Goal: Task Accomplishment & Management: Manage account settings

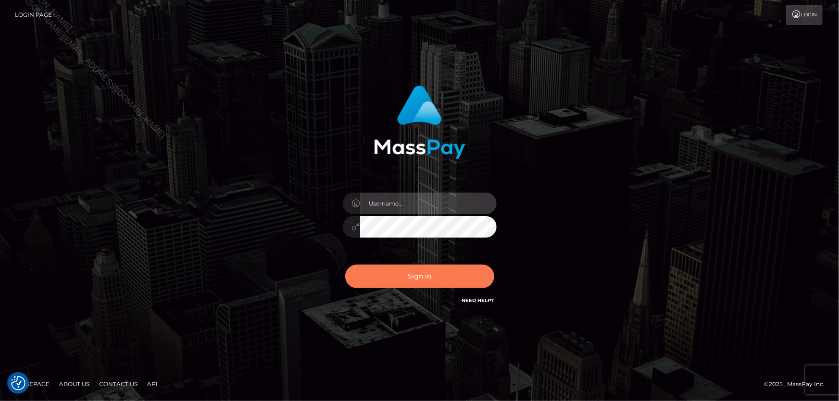
type input "Lorelee"
click at [428, 275] on button "Sign in" at bounding box center [419, 277] width 149 height 24
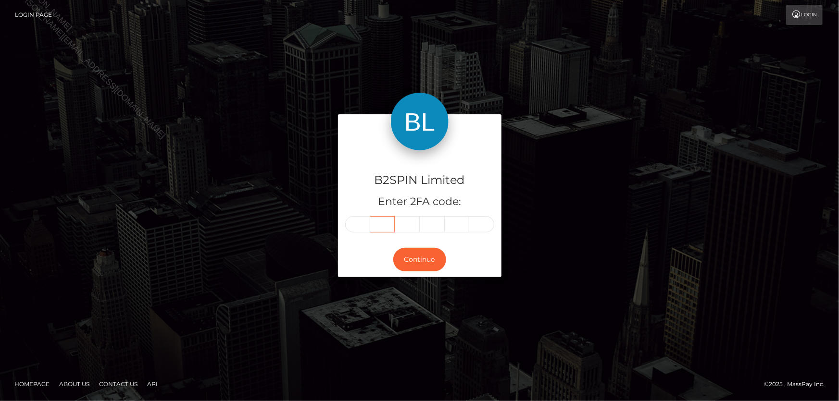
click at [370, 228] on input "text" at bounding box center [382, 224] width 25 height 16
type input "3"
type input "2"
type input "1"
type input "9"
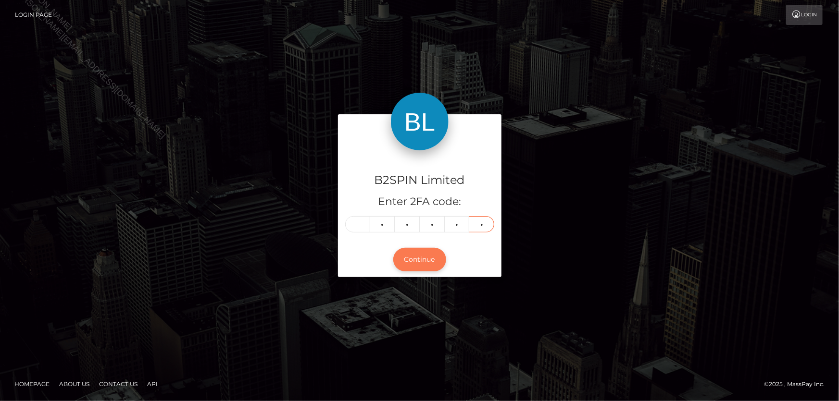
type input "5"
click at [421, 266] on button "Continue" at bounding box center [419, 260] width 53 height 24
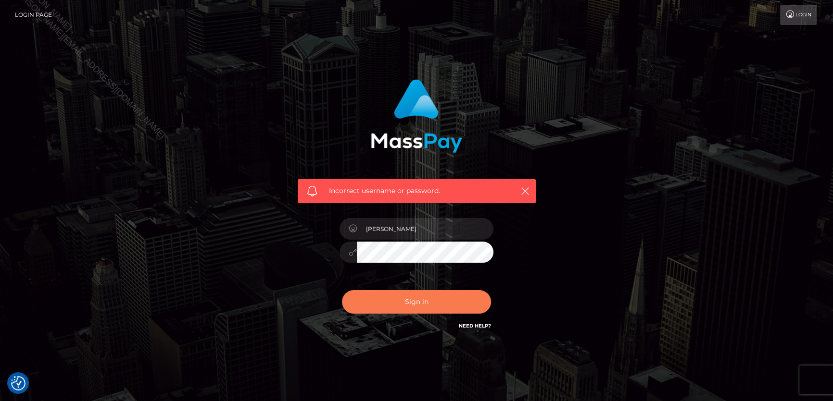
click at [414, 292] on button "Sign in" at bounding box center [416, 302] width 149 height 24
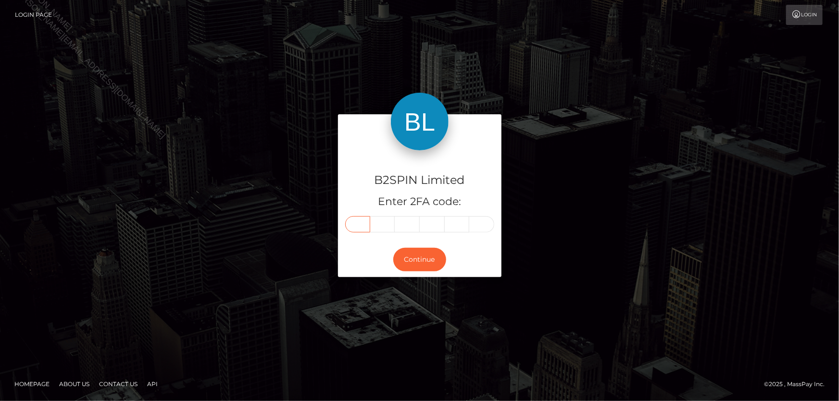
click at [360, 226] on input "text" at bounding box center [357, 224] width 25 height 16
type input "4"
type input "8"
type input "1"
type input "7"
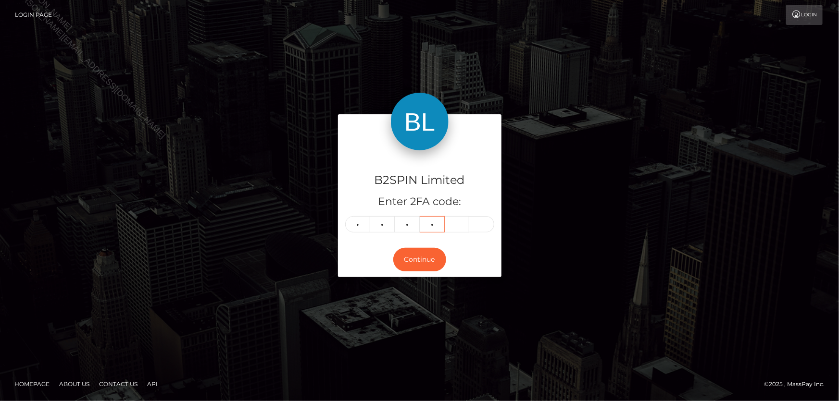
click at [437, 225] on input "7" at bounding box center [432, 224] width 25 height 16
click at [364, 225] on input "text" at bounding box center [357, 224] width 25 height 16
type input "1"
type input "9"
type input "7"
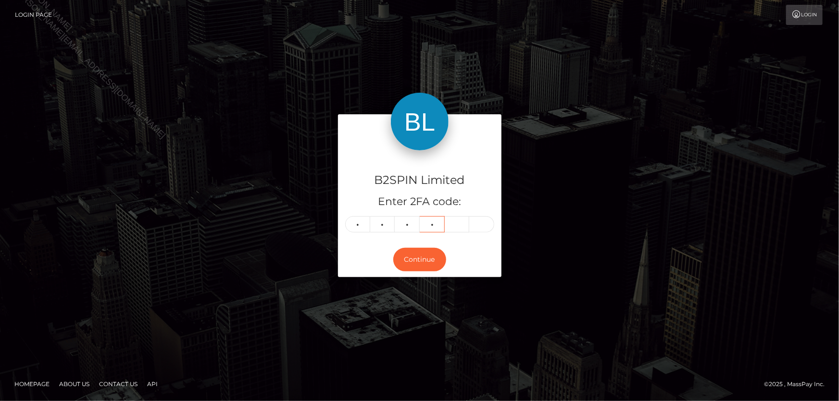
type input "9"
type input "4"
type input "7"
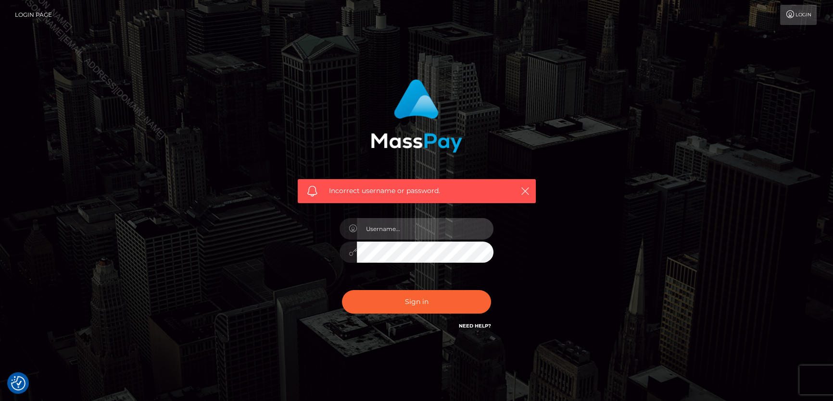
type input "[PERSON_NAME]"
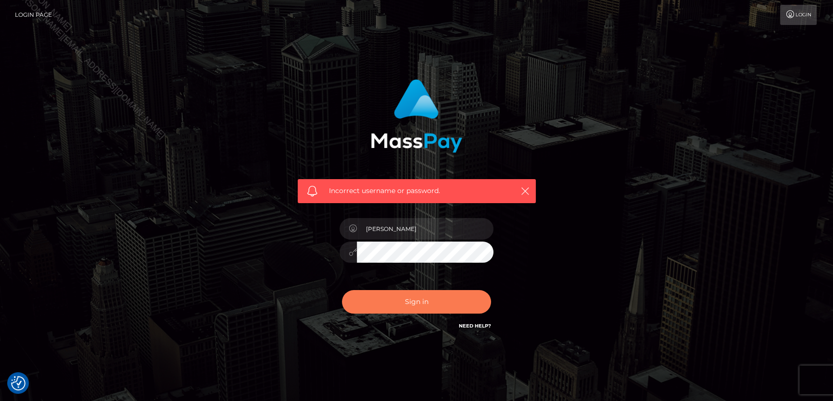
click at [433, 312] on button "Sign in" at bounding box center [416, 302] width 149 height 24
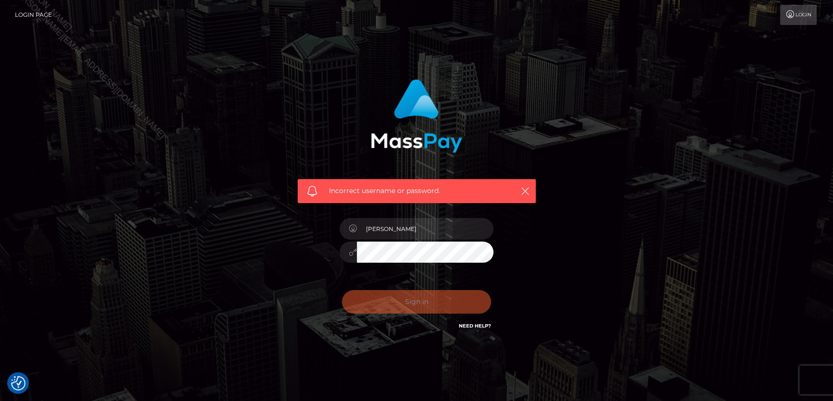
click at [429, 301] on div "Sign in Need Help?" at bounding box center [416, 306] width 168 height 43
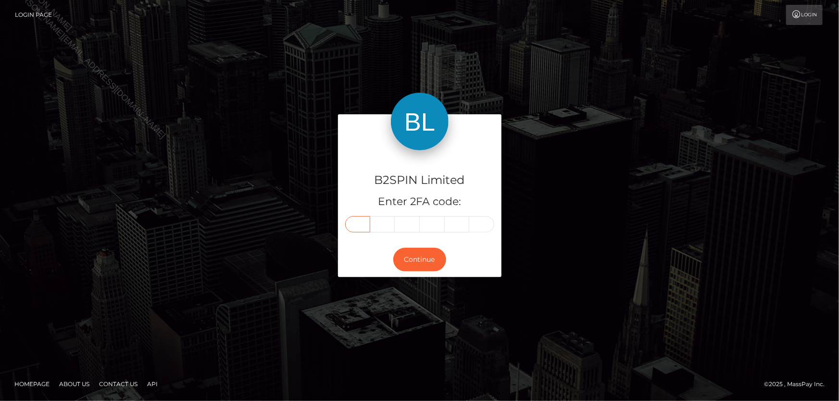
click at [363, 227] on input "text" at bounding box center [357, 224] width 25 height 16
type input "2"
type input "0"
type input "7"
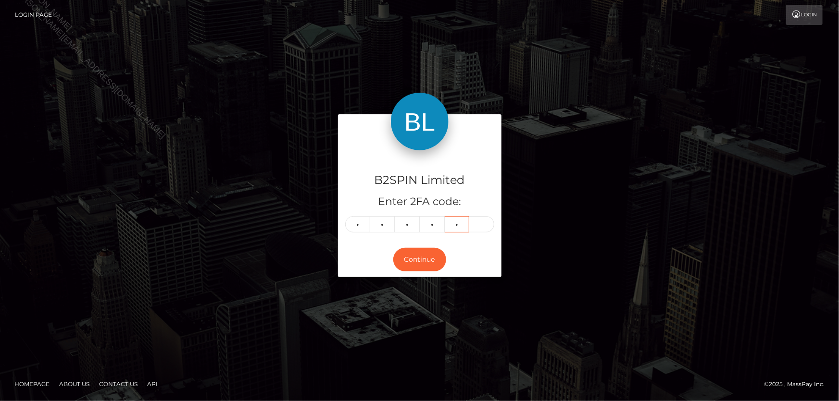
type input "4"
type input "2"
click at [406, 260] on button "Continue" at bounding box center [419, 260] width 53 height 24
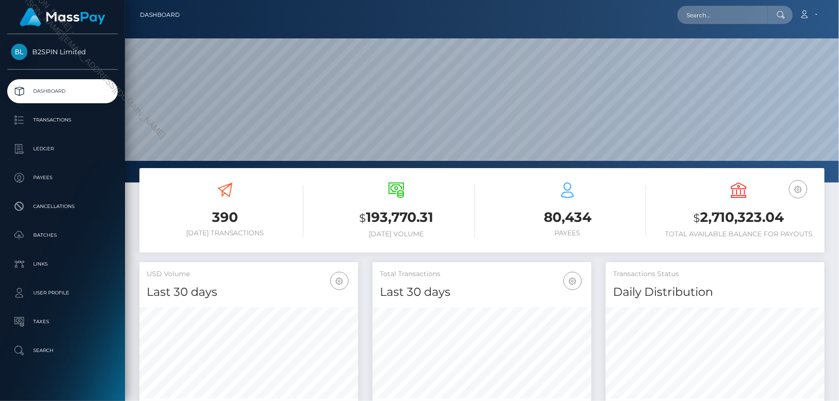
scroll to position [183, 714]
drag, startPoint x: 700, startPoint y: 216, endPoint x: 783, endPoint y: 212, distance: 82.3
click at [783, 212] on h3 "$ 2,710,323.04" at bounding box center [739, 218] width 157 height 20
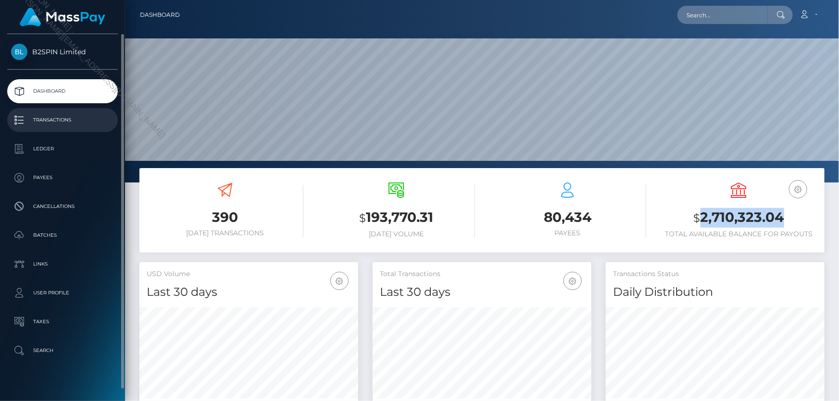
copy h3 "2,710,323.04"
